Goal: Task Accomplishment & Management: Manage account settings

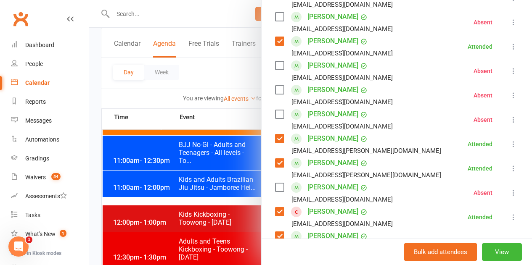
scroll to position [210, 0]
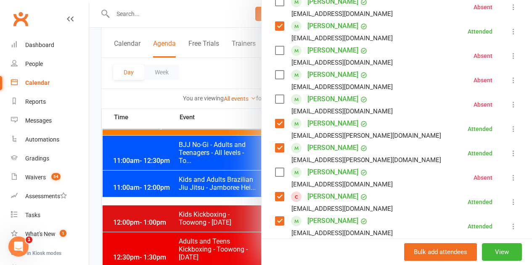
click at [242, 119] on div at bounding box center [310, 132] width 442 height 265
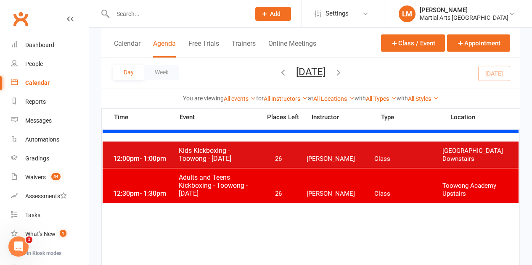
scroll to position [546, 0]
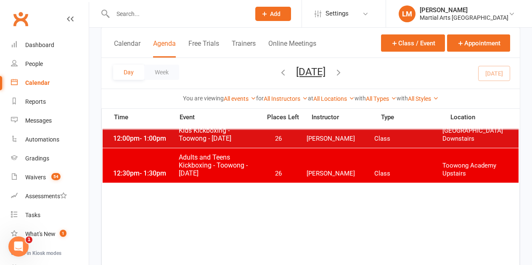
click at [253, 171] on span "Adults and Teens Kickboxing - Toowong - [DATE]" at bounding box center [217, 165] width 78 height 24
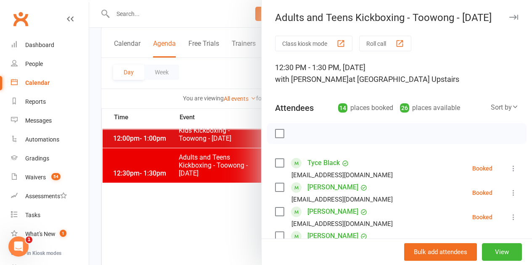
click at [275, 133] on label at bounding box center [279, 133] width 8 height 8
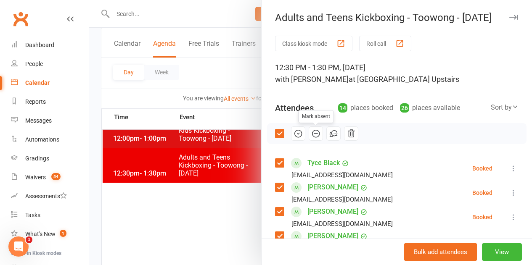
click at [314, 134] on icon "button" at bounding box center [315, 134] width 3 height 0
click at [275, 136] on label at bounding box center [279, 133] width 8 height 8
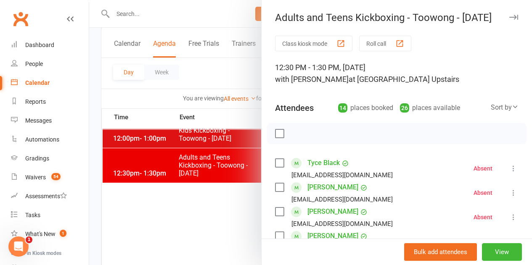
click at [275, 190] on label at bounding box center [279, 187] width 8 height 8
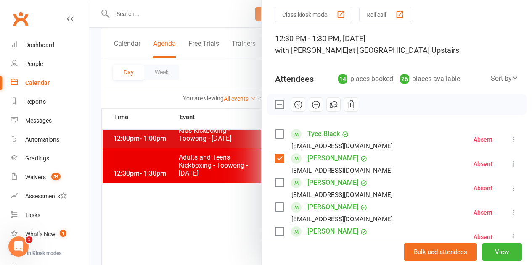
scroll to position [42, 0]
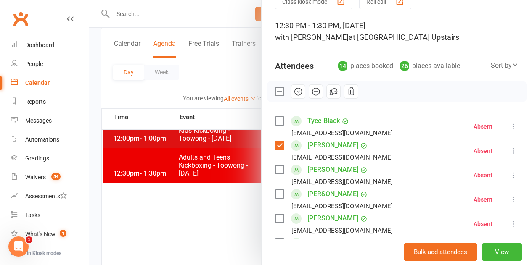
click at [275, 170] on label at bounding box center [279, 170] width 8 height 8
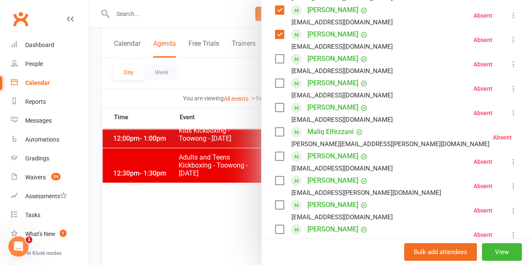
scroll to position [168, 0]
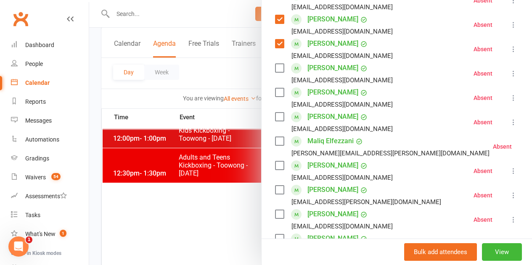
drag, startPoint x: 275, startPoint y: 141, endPoint x: 276, endPoint y: 155, distance: 13.5
click at [275, 141] on label at bounding box center [279, 141] width 8 height 8
click at [275, 163] on label at bounding box center [279, 165] width 8 height 8
click at [275, 191] on label at bounding box center [279, 190] width 8 height 8
click at [275, 217] on label at bounding box center [279, 214] width 8 height 8
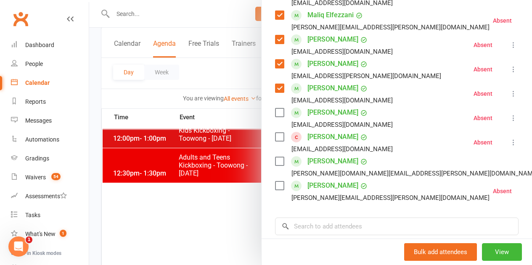
scroll to position [0, 0]
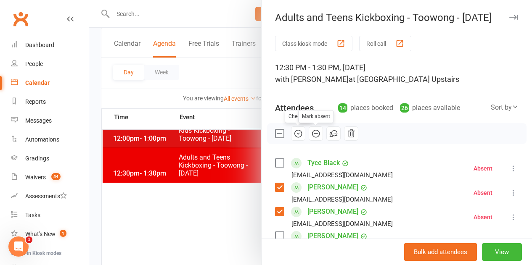
click at [293, 132] on icon "button" at bounding box center [297, 133] width 9 height 9
